Goal: Find specific page/section: Find specific page/section

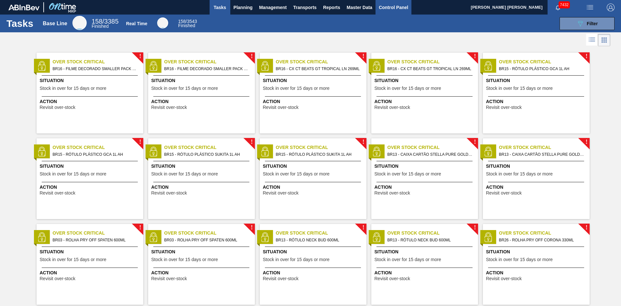
click at [393, 6] on span "Control Panel" at bounding box center [393, 8] width 29 height 8
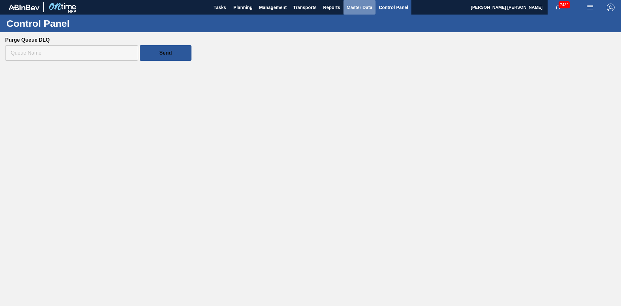
click at [353, 8] on span "Master Data" at bounding box center [360, 8] width 26 height 8
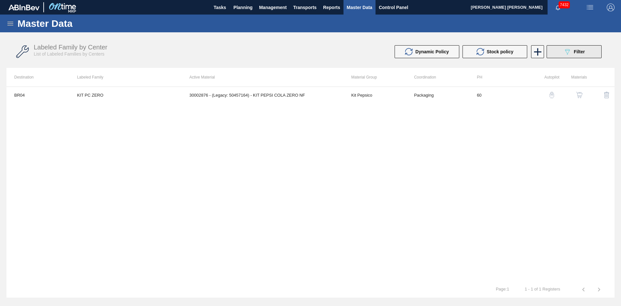
click at [584, 55] on div "089F7B8B-B2A5-4AFE-B5C0-19BA573D28AC Filter" at bounding box center [573, 52] width 21 height 8
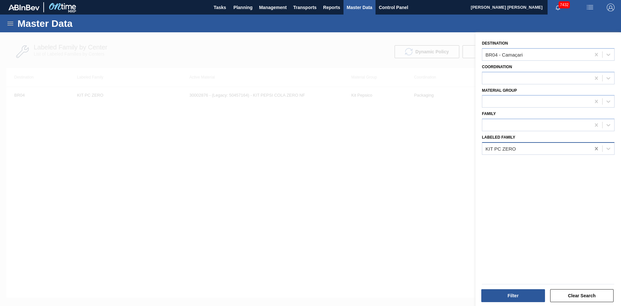
click at [596, 150] on icon at bounding box center [596, 149] width 6 height 6
click at [527, 142] on div "Labeled Family Select is focused ,type to refine list, press Down to open the m…" at bounding box center [548, 144] width 133 height 22
click at [526, 147] on div at bounding box center [536, 148] width 108 height 9
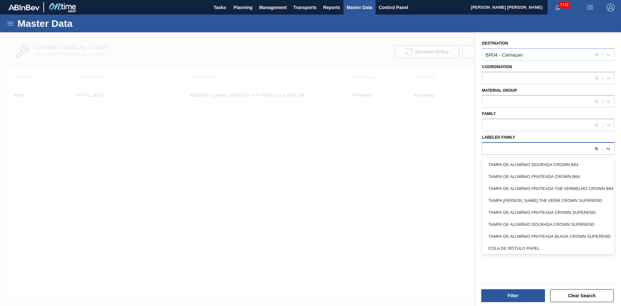
click at [523, 150] on div at bounding box center [536, 148] width 108 height 9
paste Family "ETIQUETA PLASTICA PEPSI 500ML TITAN"
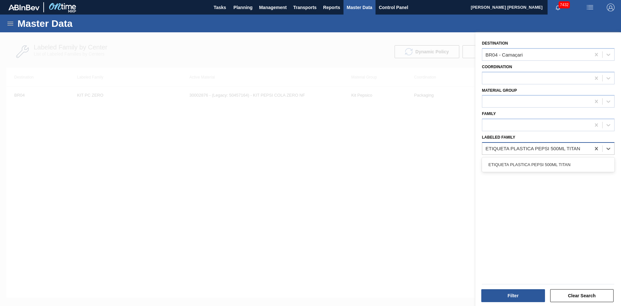
type Family "ETIQUETA PLASTICA PEPSI 500ML TITAN"
click at [523, 163] on div "ETIQUETA PLASTICA PEPSI 500ML TITAN" at bounding box center [548, 165] width 133 height 12
click at [529, 59] on div "BR04 - Camaçari" at bounding box center [536, 54] width 108 height 9
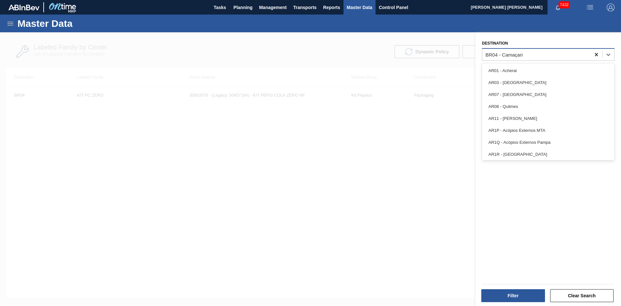
click at [600, 56] on div at bounding box center [596, 55] width 12 height 12
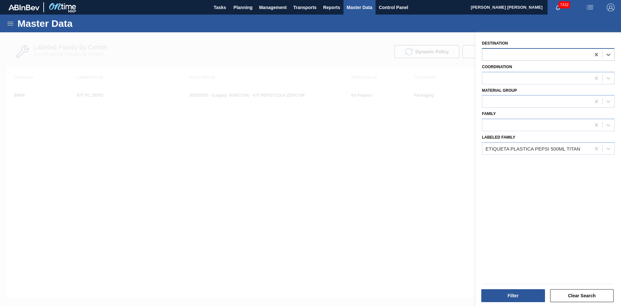
paste input "BO07"
type input "BO07"
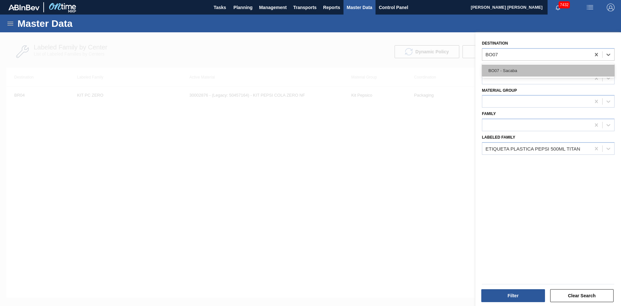
click at [522, 68] on div "BO07 - Sacaba" at bounding box center [548, 71] width 133 height 12
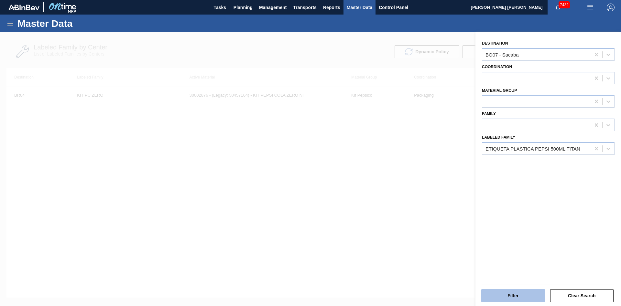
click at [528, 291] on button "Filter" at bounding box center [513, 295] width 64 height 13
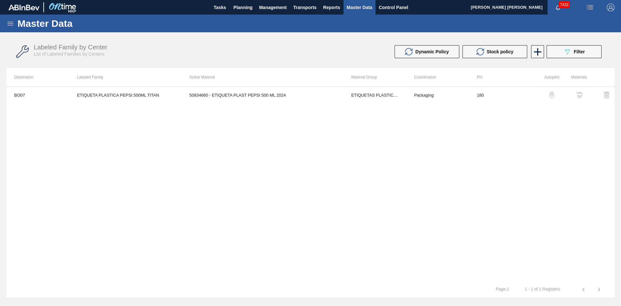
click at [312, 98] on td "50834660 - ETIQUETA PLAST PEPSI 500 ML 2024" at bounding box center [263, 95] width 162 height 16
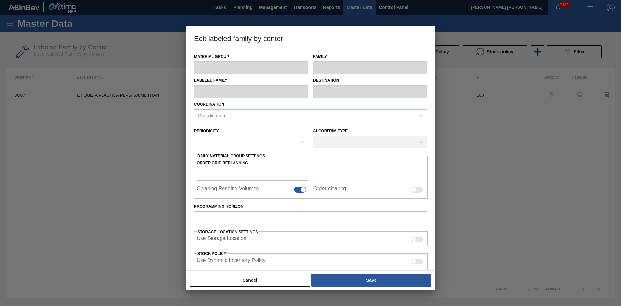
type input "ETIQUETAS PLASTICAS"
type input "ETIQUETA PLASTICA PEPSI"
type input "ETIQUETA PLASTICA PEPSI 500ML TITAN"
type input "BO07 - Sacaba"
type input "180"
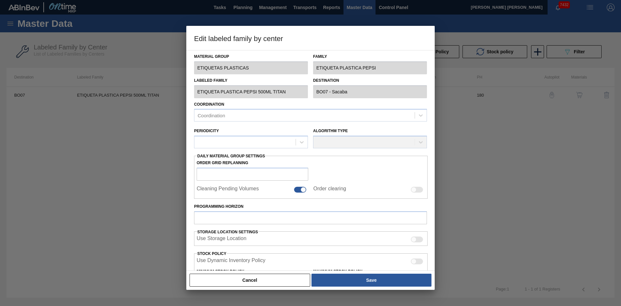
type input "6,810,000"
type input "12,310,000"
type input "40"
type input "9,010,000.000"
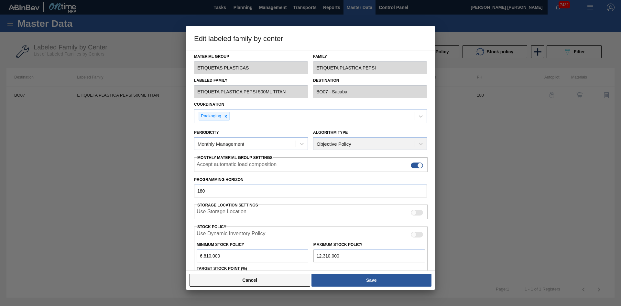
click at [252, 276] on button "Cancel" at bounding box center [249, 280] width 121 height 13
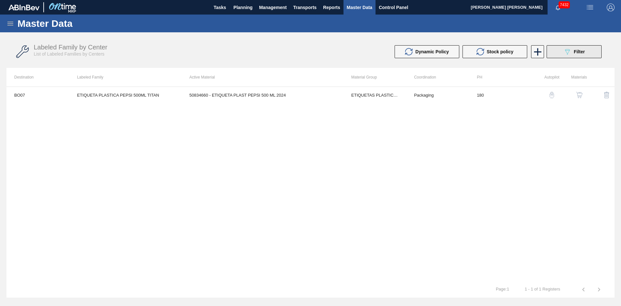
click at [554, 48] on button "089F7B8B-B2A5-4AFE-B5C0-19BA573D28AC Filter" at bounding box center [573, 51] width 55 height 13
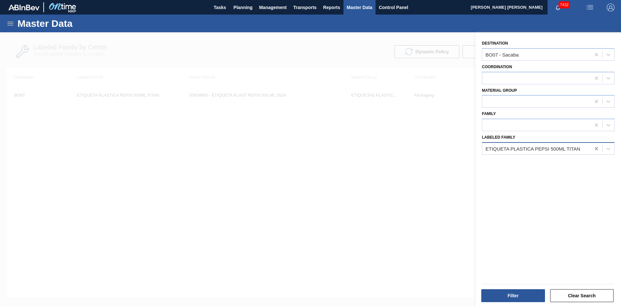
click at [598, 149] on icon at bounding box center [596, 149] width 6 height 6
click at [567, 147] on div at bounding box center [536, 148] width 108 height 9
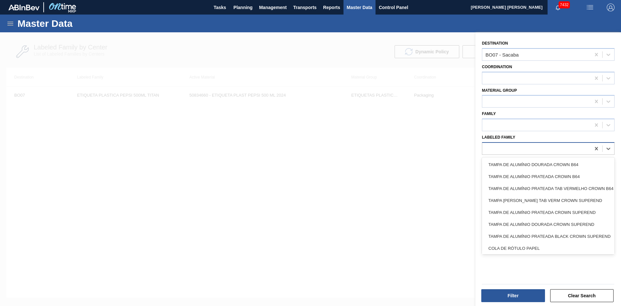
paste Family "ETIQUETA PLASTICA PEPSI 2L TITAN"
type Family "ETIQUETA PLASTICA PEPSI 2L TITAN"
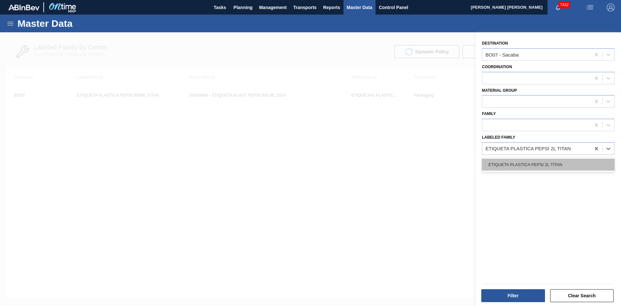
click at [541, 159] on div "ETIQUETA PLASTICA PEPSI 2L TITAN" at bounding box center [548, 165] width 133 height 12
click at [509, 288] on div "Filter Clear Search" at bounding box center [547, 295] width 137 height 16
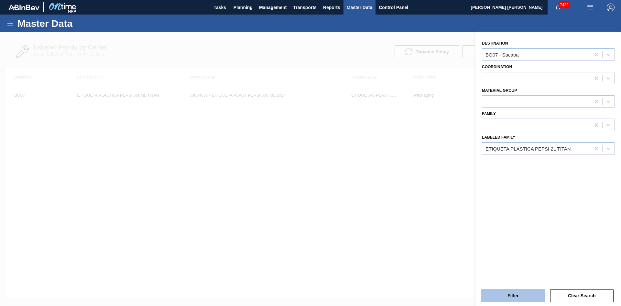
click at [489, 299] on button "Filter" at bounding box center [513, 295] width 64 height 13
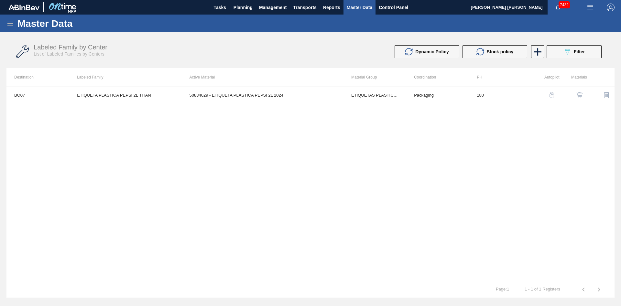
click at [353, 99] on td "ETIQUETAS PLASTICAS" at bounding box center [374, 95] width 63 height 16
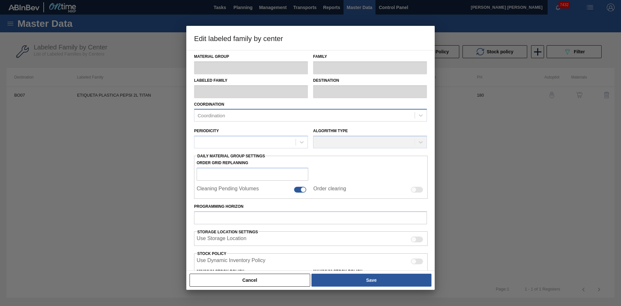
type input "ETIQUETAS PLASTICAS"
type input "ETIQUETA PLASTICA PEPSI"
type input "ETIQUETA PLASTICA PEPSI 2L TITAN"
type input "BO07 - Sacaba"
type input "180"
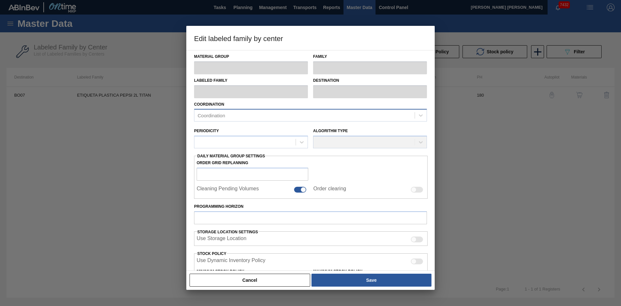
type input "472,000"
type input "1,271,000"
type input "65"
type input "991,350.000"
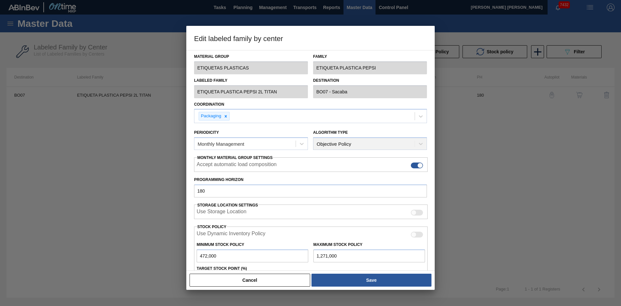
click at [532, 128] on div at bounding box center [310, 153] width 621 height 306
click at [290, 278] on button "Cancel" at bounding box center [249, 280] width 121 height 13
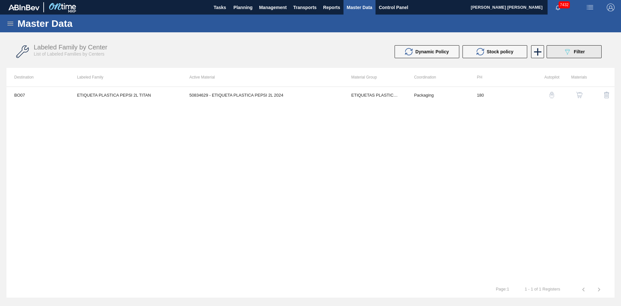
click at [559, 50] on button "089F7B8B-B2A5-4AFE-B5C0-19BA573D28AC Filter" at bounding box center [573, 51] width 55 height 13
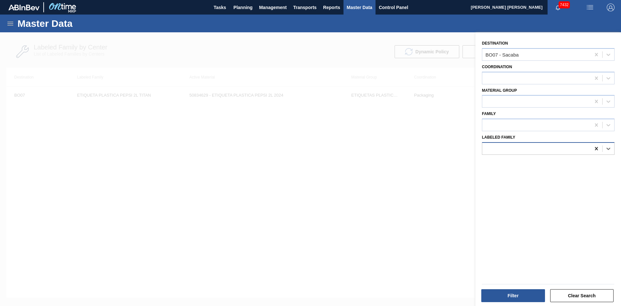
click at [597, 150] on icon at bounding box center [596, 149] width 6 height 6
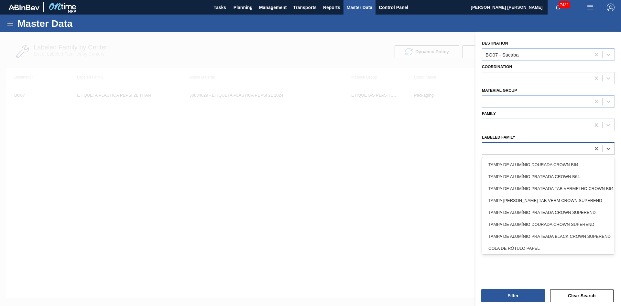
click at [571, 148] on div at bounding box center [536, 148] width 108 height 9
paste Family "FELDSPATO GA01 FLINT"
type Family "FELDSPATO GA01 FLINT"
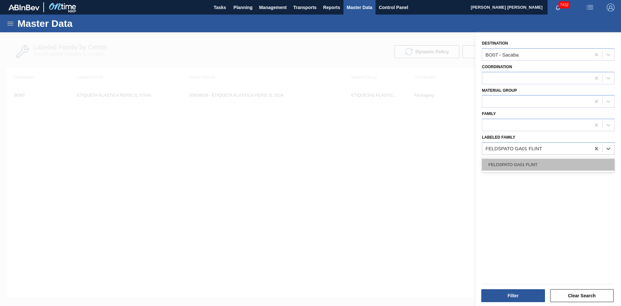
click at [534, 169] on div "FELDSPATO GA01 FLINT" at bounding box center [548, 165] width 133 height 12
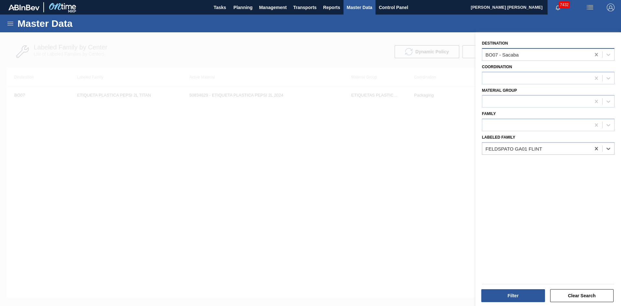
click at [596, 55] on icon at bounding box center [596, 54] width 6 height 6
click at [564, 52] on div at bounding box center [536, 54] width 108 height 9
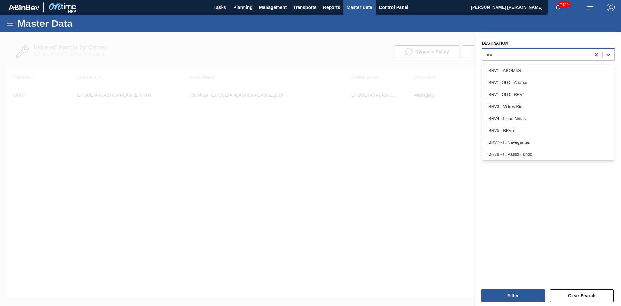
type input "brv3"
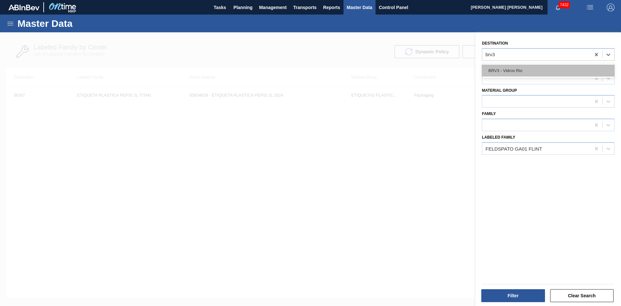
click at [533, 69] on div "BRV3 - Vidros Rio" at bounding box center [548, 71] width 133 height 12
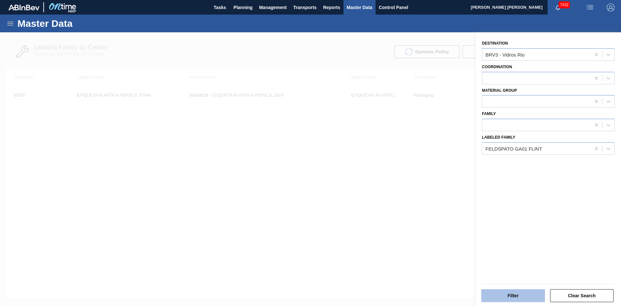
click at [500, 293] on button "Filter" at bounding box center [513, 295] width 64 height 13
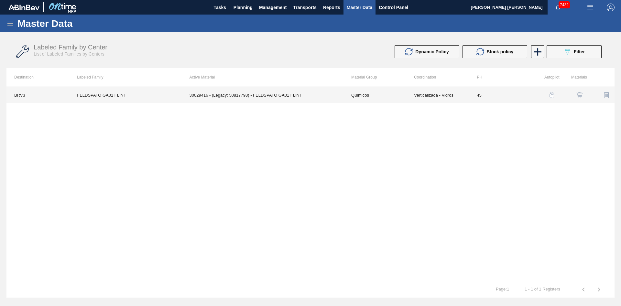
click at [282, 97] on td "30029416 - (Legacy: 50817798) - FELDSPATO GA01 FLINT" at bounding box center [263, 95] width 162 height 16
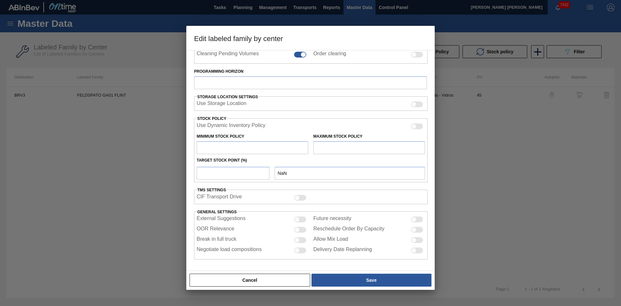
type input "Químicos"
type input "Feldspato"
type input "FELDSPATO GA01 FLINT"
type input "BRV3 - Vidros Rio"
type input "45"
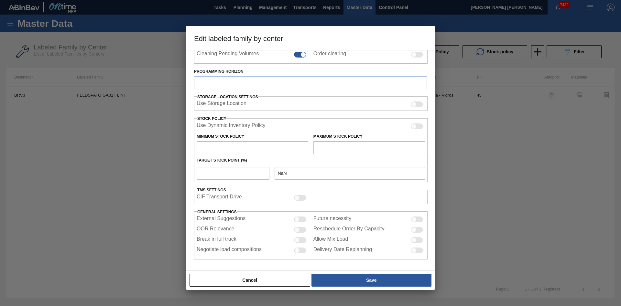
type input "0"
type input "800,000"
type input "0"
type input "0.000"
checkbox input "true"
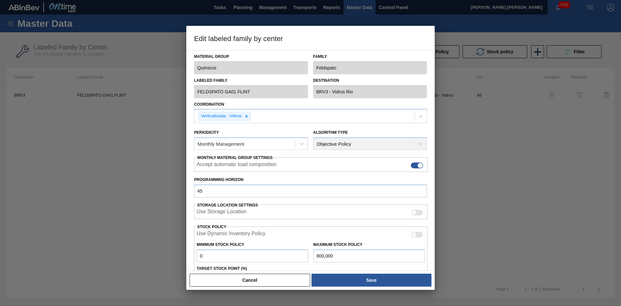
scroll to position [76, 0]
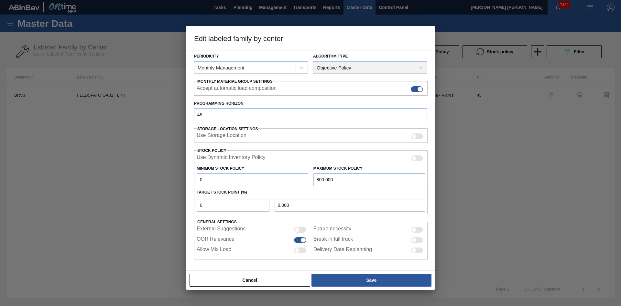
click at [286, 270] on div "Material Group Químicos Family Feldspato Labeled Family FELDSPATO GA01 FLINT De…" at bounding box center [310, 160] width 248 height 221
click at [285, 275] on button "Cancel" at bounding box center [249, 280] width 121 height 13
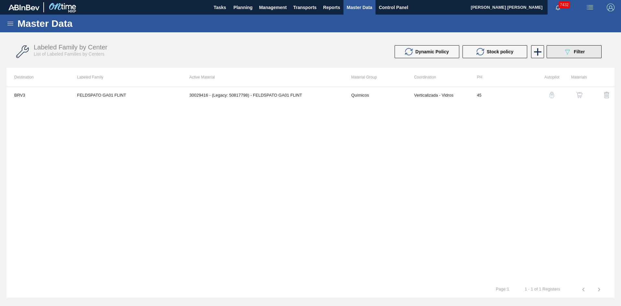
click at [582, 48] on button "089F7B8B-B2A5-4AFE-B5C0-19BA573D28AC Filter" at bounding box center [573, 51] width 55 height 13
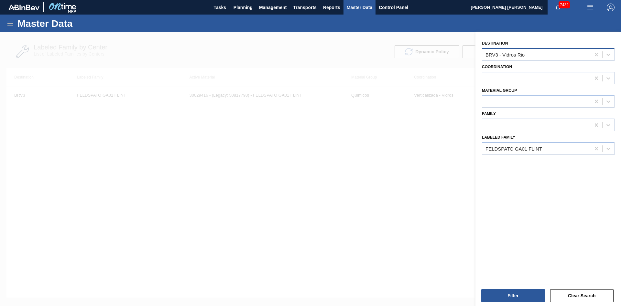
click at [573, 52] on div "BRV3 - Vidros Rio" at bounding box center [536, 54] width 108 height 9
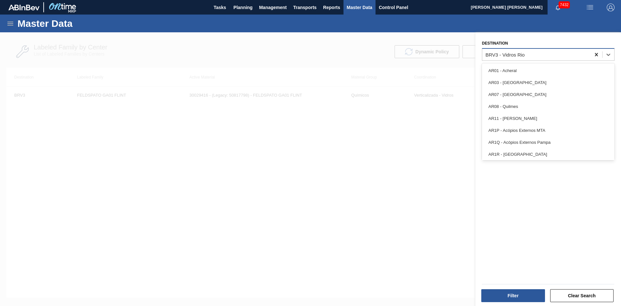
click at [596, 55] on icon at bounding box center [596, 54] width 6 height 6
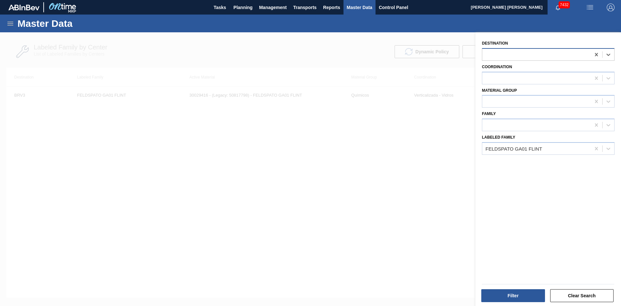
click at [559, 53] on div at bounding box center [536, 54] width 108 height 9
type input "brvb"
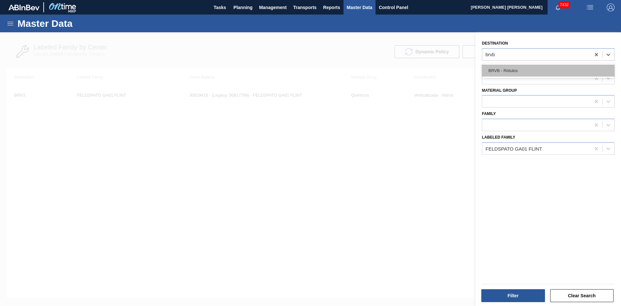
click at [530, 67] on div "BRVB - Rótulos" at bounding box center [548, 71] width 133 height 12
click at [596, 149] on icon at bounding box center [596, 148] width 3 height 3
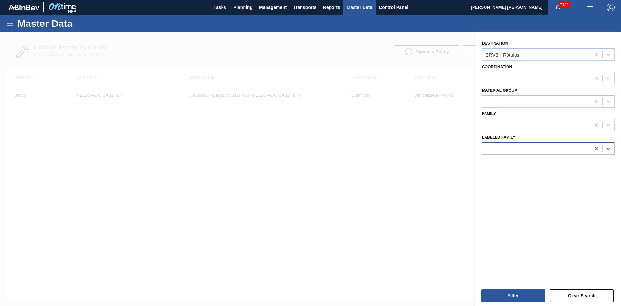
click at [573, 152] on div at bounding box center [536, 148] width 108 height 9
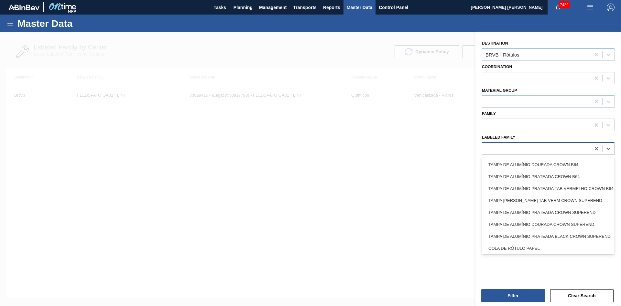
paste Family "RÓTULO NECK STELLA LN PURE GOLD 330ML"
type Family "RÓTULO NECK STELLA LN PURE GOLD 330ML"
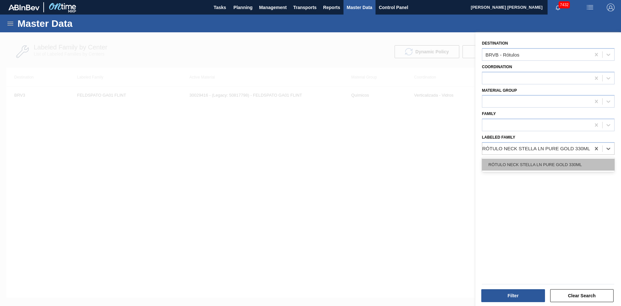
click at [544, 165] on div "RÓTULO NECK STELLA LN PURE GOLD 330ML" at bounding box center [548, 165] width 133 height 12
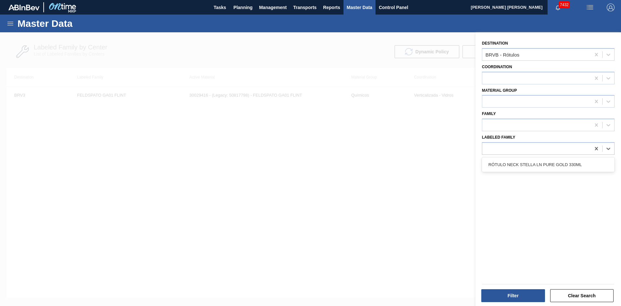
scroll to position [0, 1]
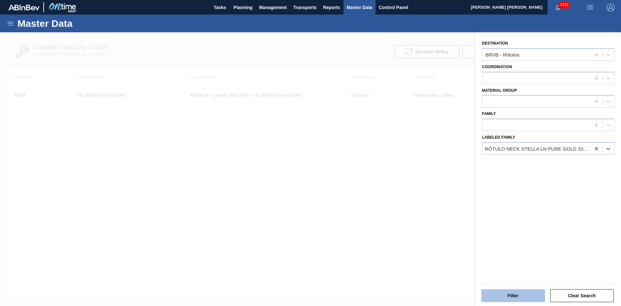
click at [494, 297] on button "Filter" at bounding box center [513, 295] width 64 height 13
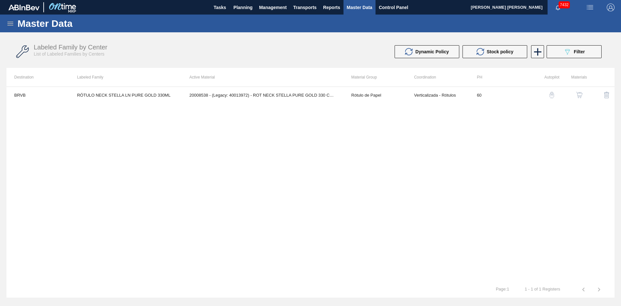
click at [332, 98] on td "20008538 - (Legacy: 40013972) - ROT NECK STELLA PURE GOLD 330 CX48MIL" at bounding box center [263, 95] width 162 height 16
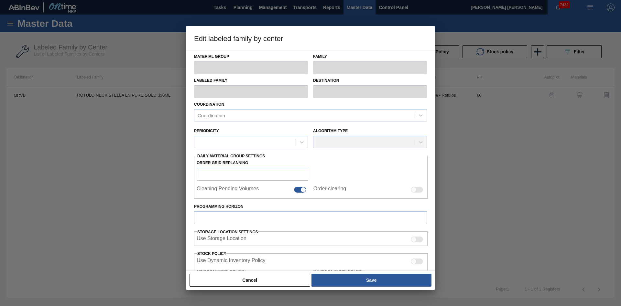
type input "Rótulo de Papel"
type input "[PERSON_NAME]"
type input "RÓTULO NECK STELLA LN PURE GOLD 330ML"
type input "BRVB - Rótulos"
type input "60"
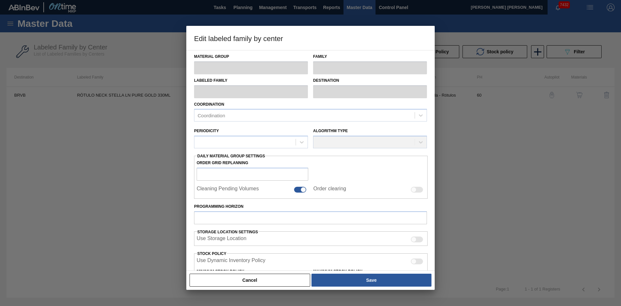
type input "0"
type input "100"
type input "0.000"
checkbox input "true"
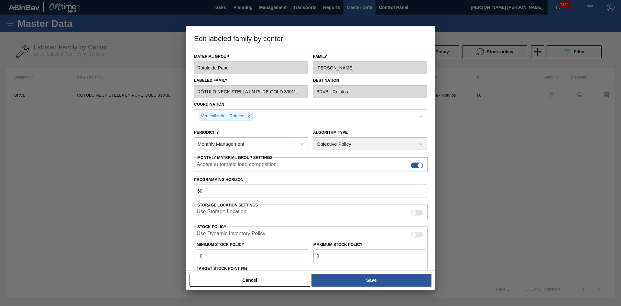
scroll to position [76, 0]
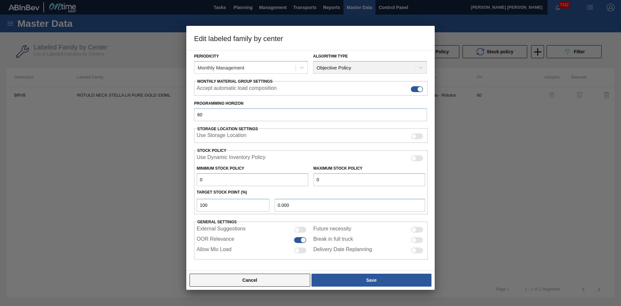
click at [281, 275] on button "Cancel" at bounding box center [249, 280] width 121 height 13
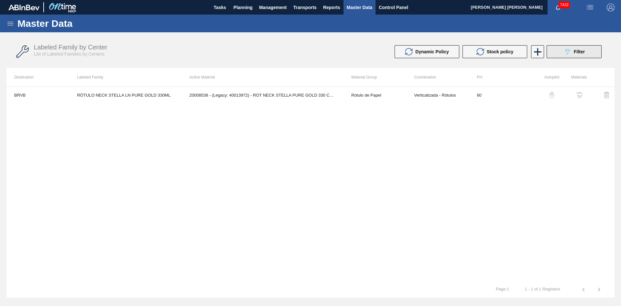
click at [555, 52] on button "089F7B8B-B2A5-4AFE-B5C0-19BA573D28AC Filter" at bounding box center [573, 51] width 55 height 13
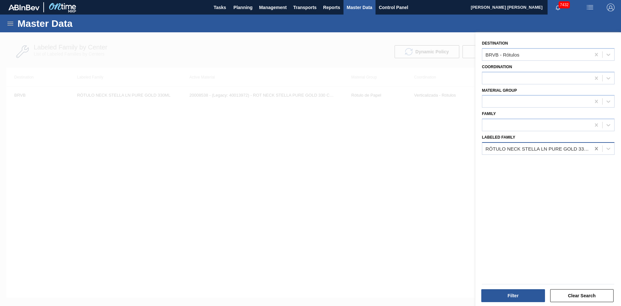
click at [596, 149] on icon at bounding box center [596, 149] width 6 height 6
click at [505, 41] on div "Destination BRVB - Rótulos" at bounding box center [548, 50] width 133 height 22
click at [598, 54] on icon at bounding box center [596, 54] width 3 height 3
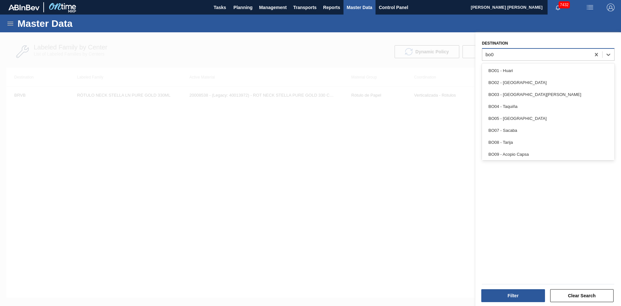
type input "bo05"
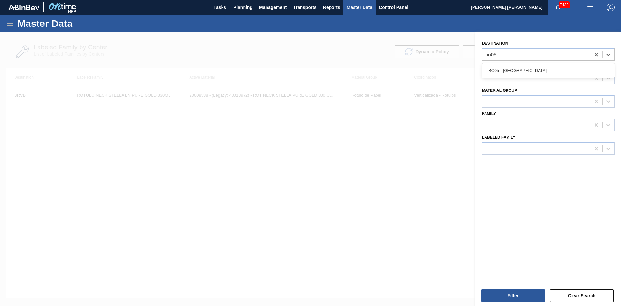
click at [549, 67] on div "BO05 - [GEOGRAPHIC_DATA]" at bounding box center [548, 71] width 133 height 12
click at [533, 152] on div at bounding box center [536, 148] width 108 height 9
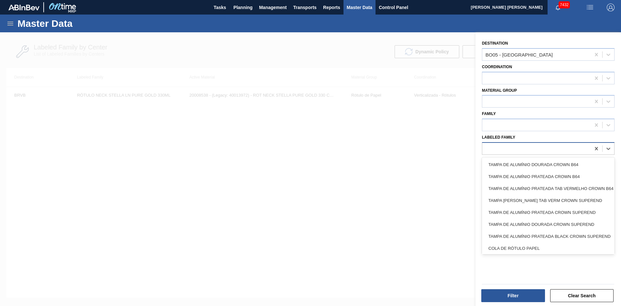
paste Family "ETIQUETA PLASTICA ORIENTAL POMELO 3L / L2"
type Family "ETIQUETA PLASTICA ORIENTAL POMELO 3L / L2"
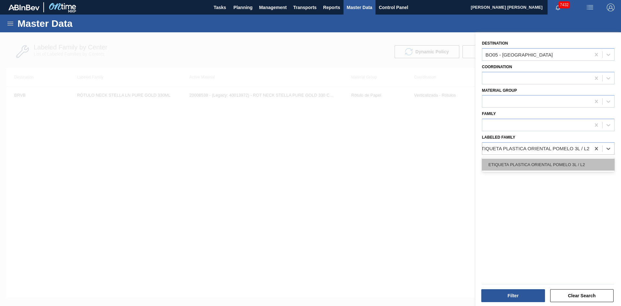
click at [526, 165] on div "ETIQUETA PLASTICA ORIENTAL POMELO 3L / L2" at bounding box center [548, 165] width 133 height 12
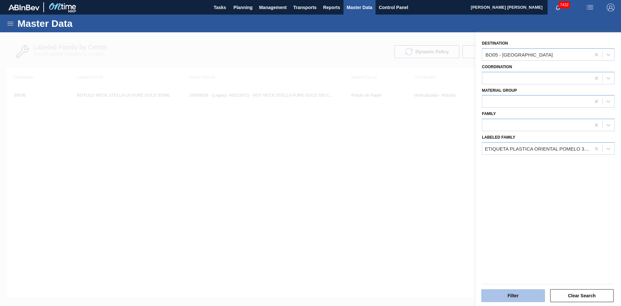
click at [497, 298] on button "Filter" at bounding box center [513, 295] width 64 height 13
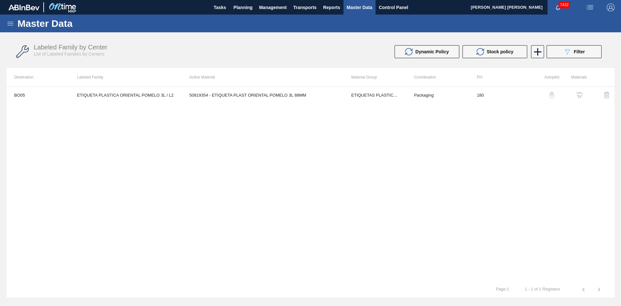
click at [321, 99] on td "50819354 - ETIQUETA PLAST ORIENTAL POMELO 3L 88MM" at bounding box center [263, 95] width 162 height 16
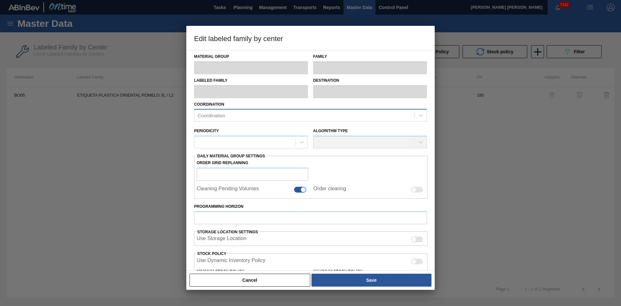
type input "ETIQUETAS PLASTICAS"
type input "ETIQUETA PLASTICA ORIENTAL POMELO"
type input "ETIQUETA PLASTICA ORIENTAL POMELO 3L / L2"
type input "BO05 - [GEOGRAPHIC_DATA]"
type input "180"
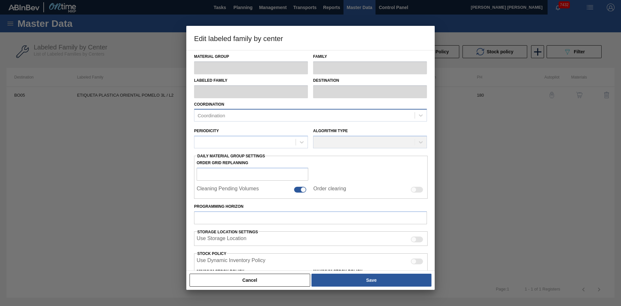
type input "19,000"
type input "719,000"
type input "60"
type input "439,000.000"
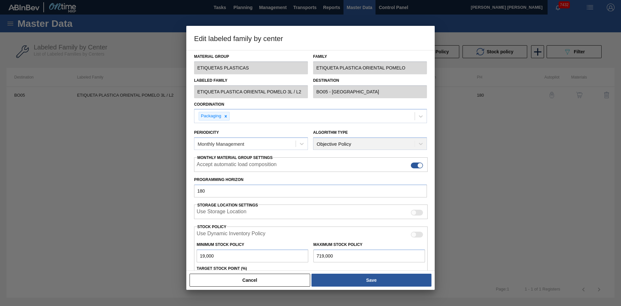
scroll to position [76, 0]
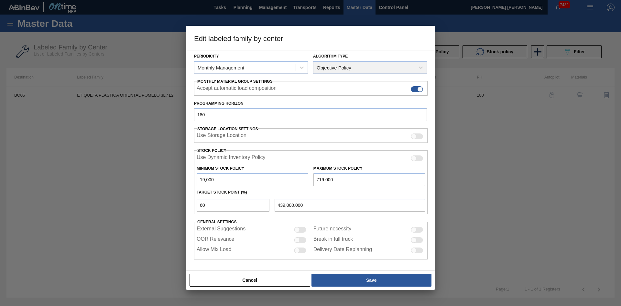
click at [258, 267] on div "Material Group ETIQUETAS PLASTICAS Family ETIQUETA PLASTICA ORIENTAL POMELO Lab…" at bounding box center [310, 160] width 248 height 221
drag, startPoint x: 256, startPoint y: 275, endPoint x: 267, endPoint y: 268, distance: 13.4
click at [256, 275] on button "Cancel" at bounding box center [249, 280] width 121 height 13
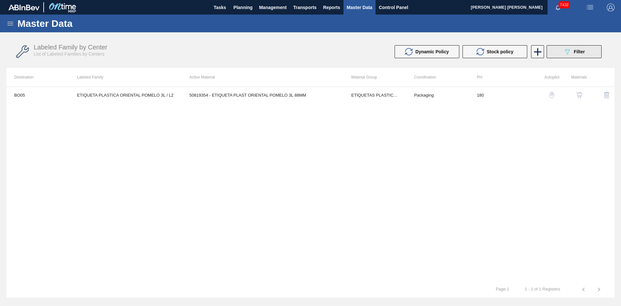
click at [564, 53] on icon "089F7B8B-B2A5-4AFE-B5C0-19BA573D28AC" at bounding box center [567, 52] width 8 height 8
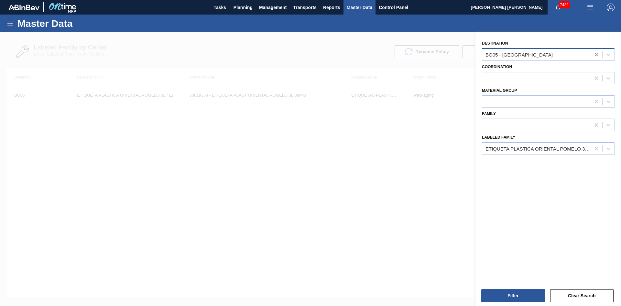
click at [598, 53] on icon at bounding box center [596, 54] width 6 height 6
click at [560, 53] on div at bounding box center [536, 54] width 108 height 9
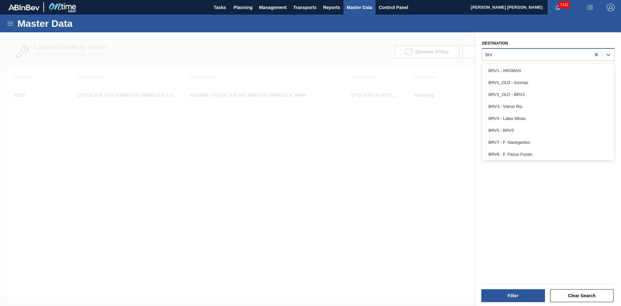
type input "brvb"
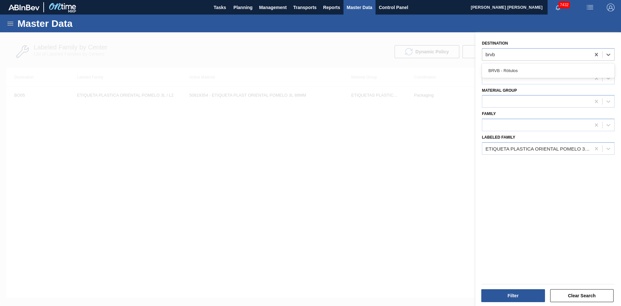
click at [531, 64] on div "BRVB - Rótulos" at bounding box center [548, 70] width 133 height 15
click at [544, 71] on div "BRVB - Rótulos" at bounding box center [548, 71] width 133 height 12
click at [598, 149] on icon at bounding box center [596, 149] width 6 height 6
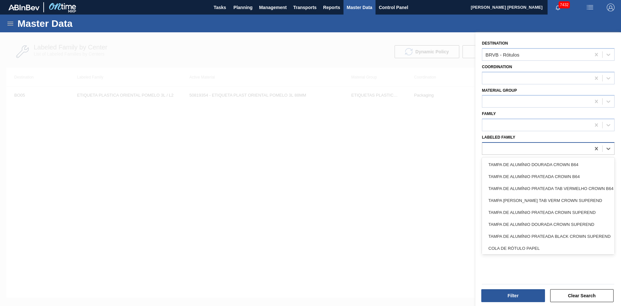
click at [559, 150] on div at bounding box center [536, 148] width 108 height 9
paste Family "RÓTULO NECK BUD 1000ML"
type Family "RÓTULO NECK BUD 1000ML"
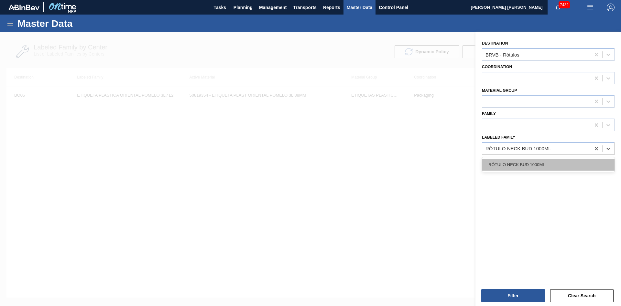
click at [534, 163] on div "RÓTULO NECK BUD 1000ML" at bounding box center [548, 165] width 133 height 12
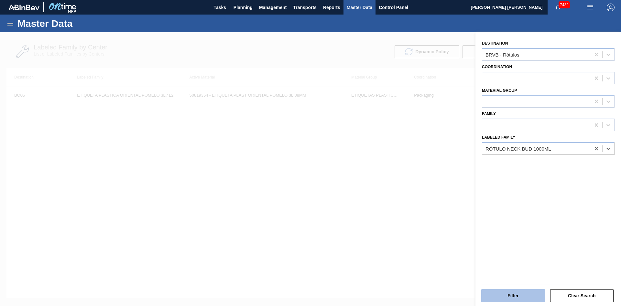
click at [510, 296] on button "Filter" at bounding box center [513, 295] width 64 height 13
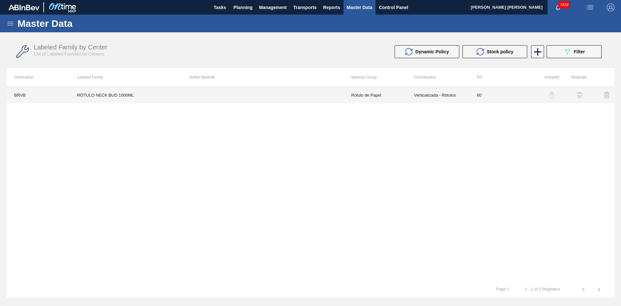
click at [447, 94] on td "Verticalizada - Rótulos" at bounding box center [437, 95] width 63 height 16
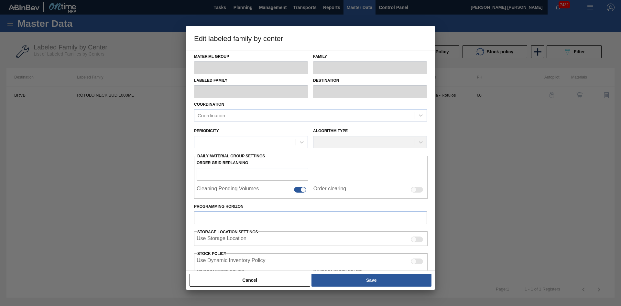
type input "Rótulo de Papel"
type input "[PERSON_NAME]"
type input "RÓTULO NECK BUD 1000ML"
type input "BRVB - Rótulos"
type input "60"
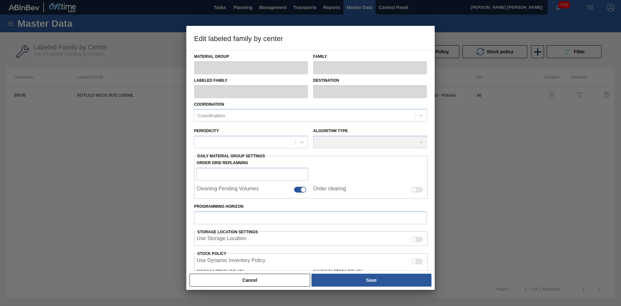
type input "0"
type input "100"
type input "0.000"
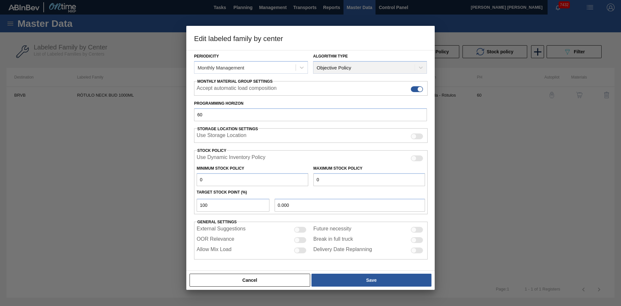
scroll to position [0, 0]
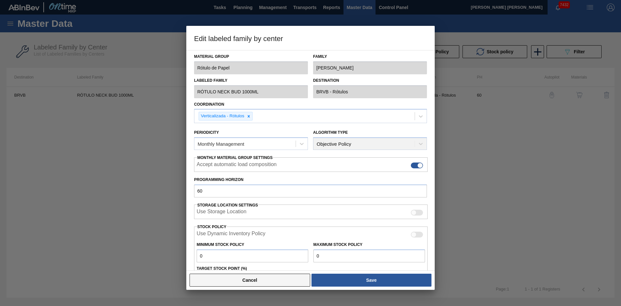
click at [256, 280] on button "Cancel" at bounding box center [249, 280] width 121 height 13
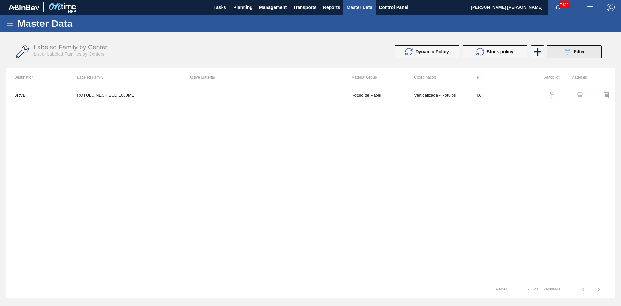
click at [570, 55] on icon "089F7B8B-B2A5-4AFE-B5C0-19BA573D28AC" at bounding box center [567, 52] width 8 height 8
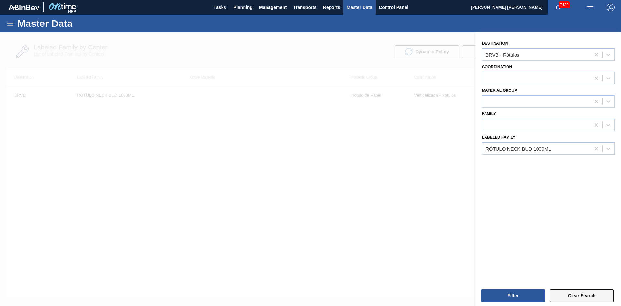
click at [562, 294] on button "Clear Search" at bounding box center [582, 295] width 64 height 13
